Goal: Information Seeking & Learning: Learn about a topic

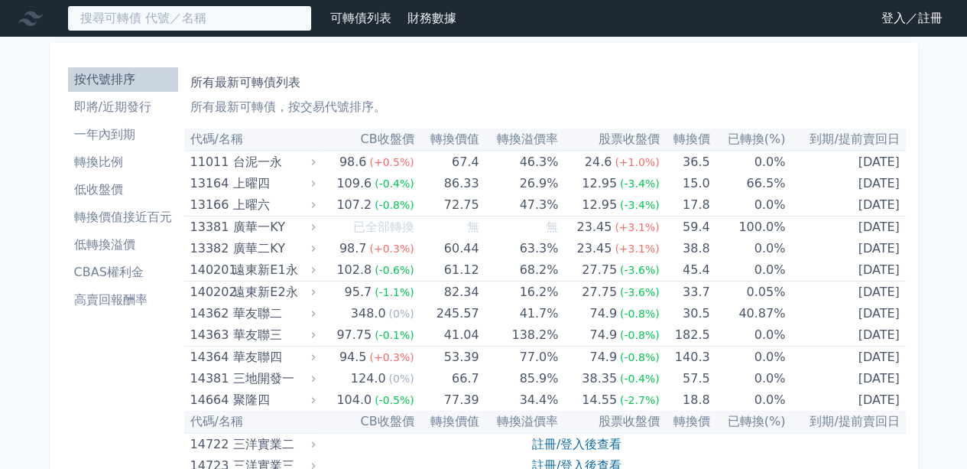
click at [232, 18] on input at bounding box center [189, 18] width 245 height 26
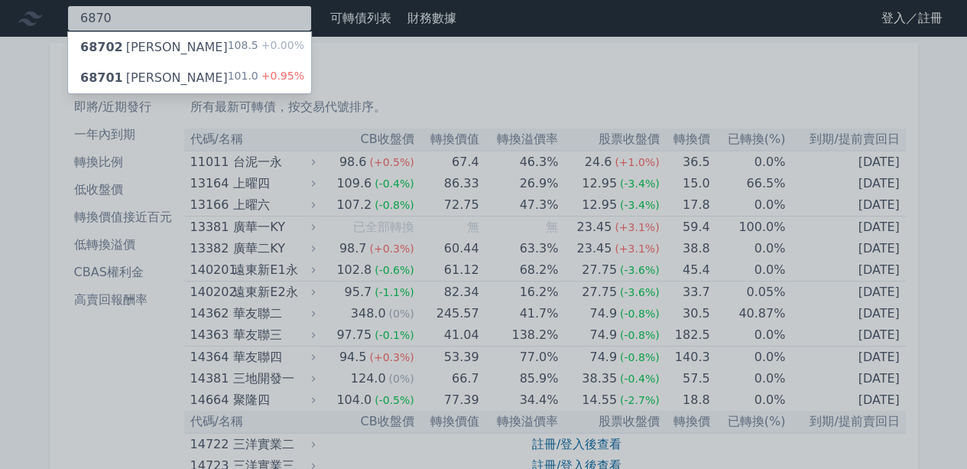
type input "6870"
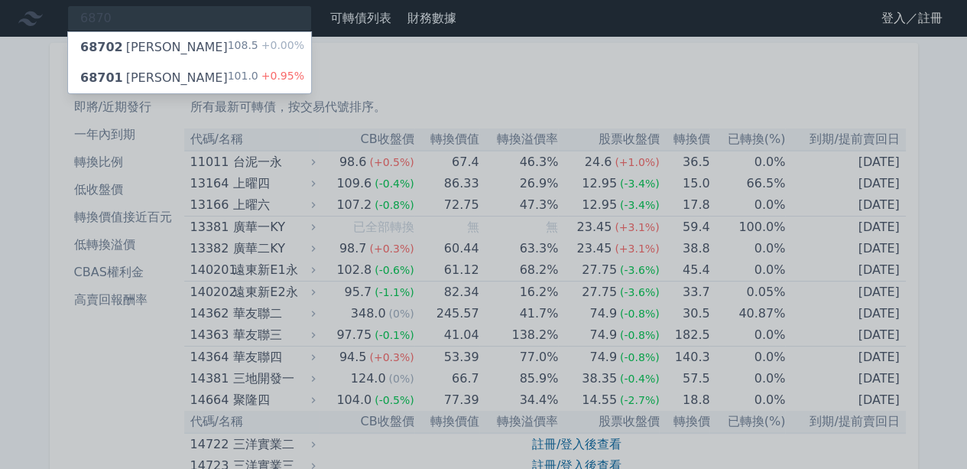
click at [232, 48] on div "108.5 +0.00%" at bounding box center [266, 47] width 76 height 18
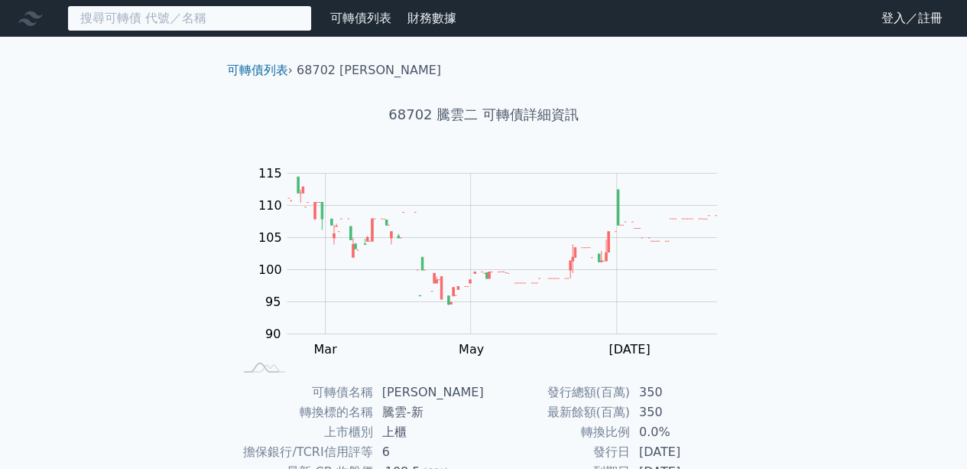
click at [193, 24] on input at bounding box center [189, 18] width 245 height 26
type input "7"
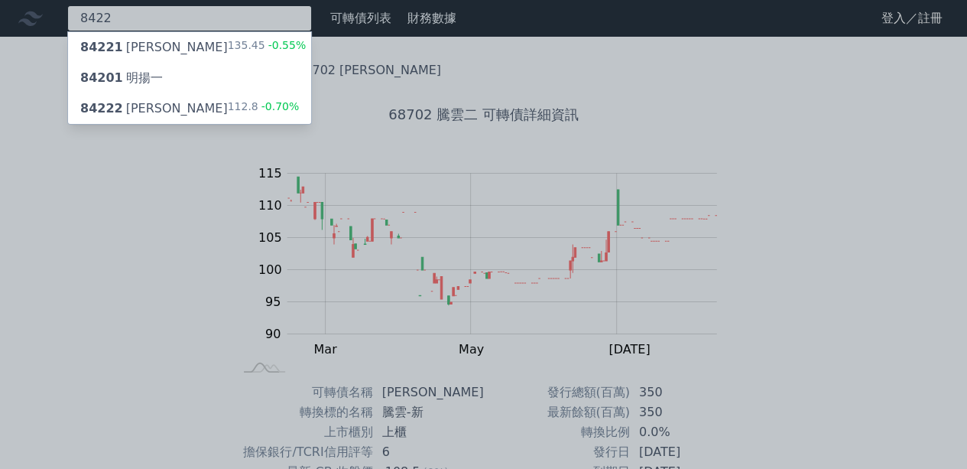
type input "8422"
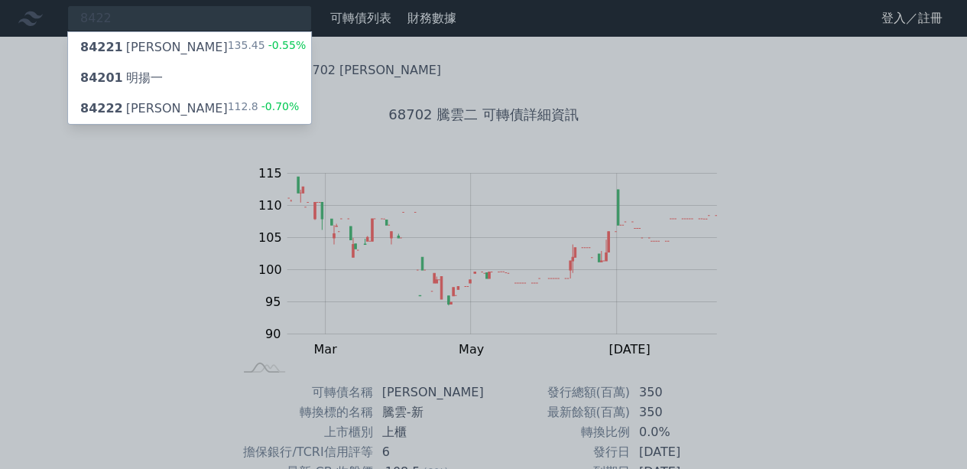
click at [190, 108] on div "84222 可寧衛二 112.8 -0.70%" at bounding box center [189, 108] width 243 height 31
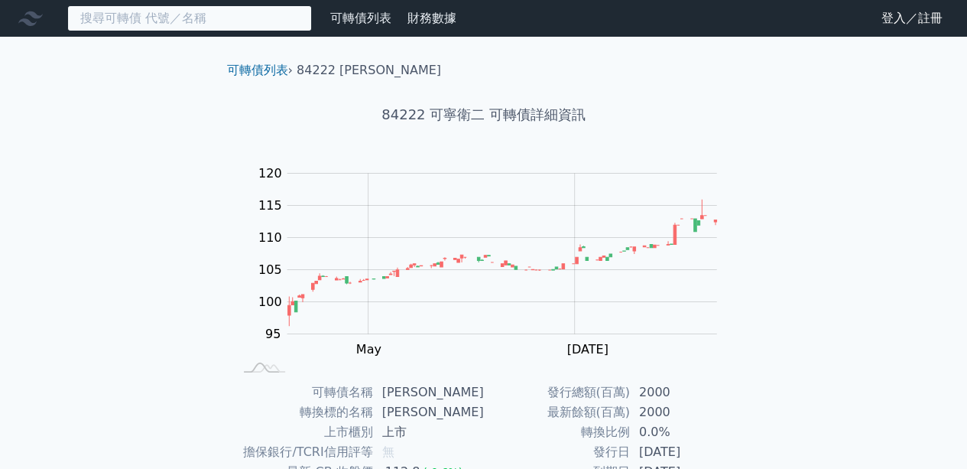
click at [203, 14] on input at bounding box center [189, 18] width 245 height 26
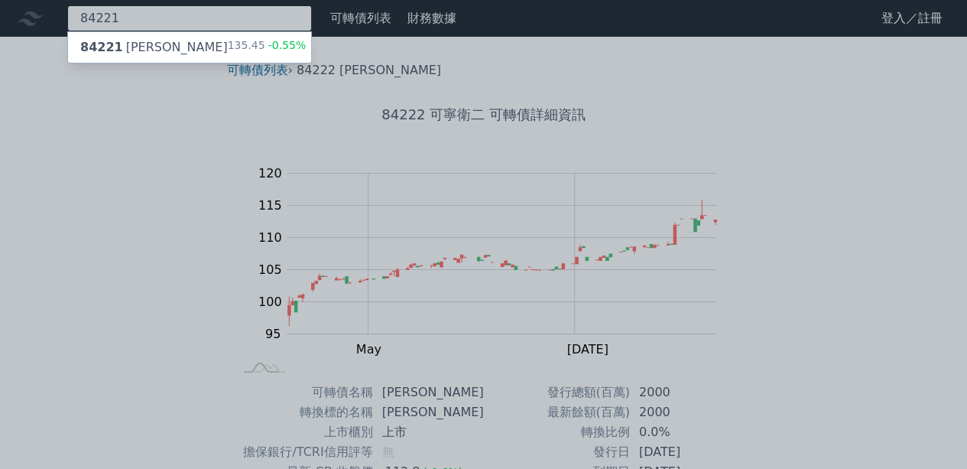
type input "84221"
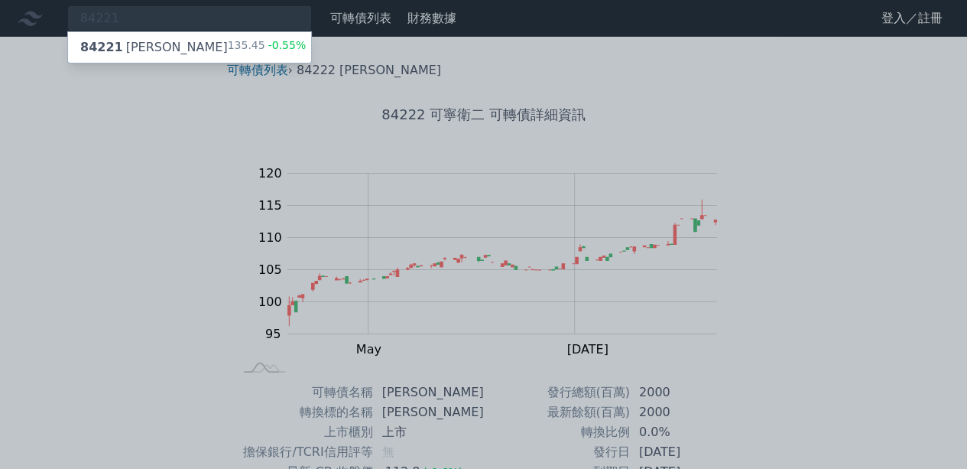
click at [229, 50] on div "135.45 -0.55%" at bounding box center [267, 47] width 79 height 18
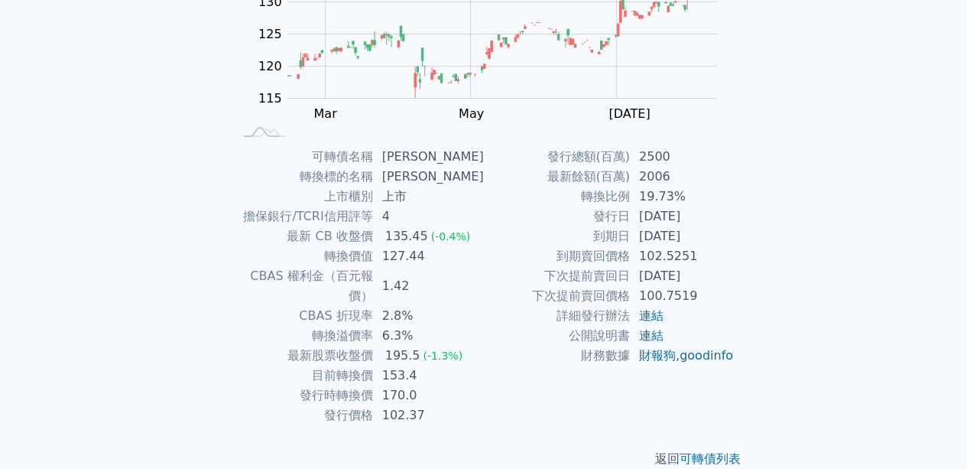
scroll to position [235, 0]
